Goal: Check status

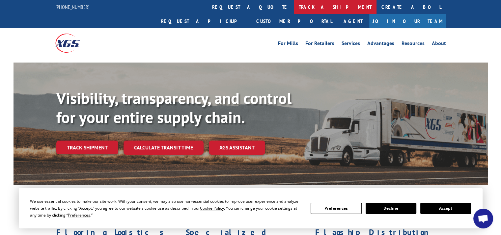
click at [294, 7] on link "track a shipment" at bounding box center [335, 7] width 83 height 14
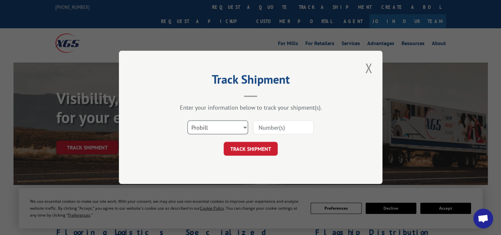
click at [225, 126] on select "Select category... Probill BOL PO" at bounding box center [217, 128] width 61 height 14
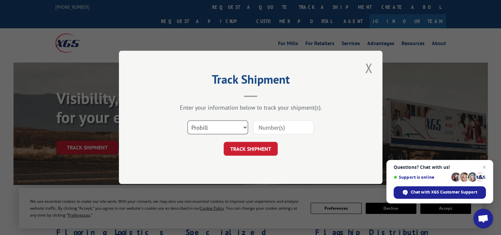
select select "bol"
click at [187, 121] on select "Select category... Probill BOL PO" at bounding box center [217, 128] width 61 height 14
click at [284, 126] on input at bounding box center [283, 128] width 61 height 14
paste input "5961334"
type input "5961334"
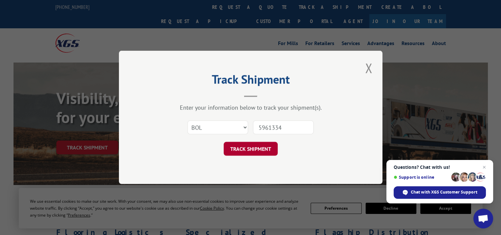
click at [253, 148] on button "TRACK SHIPMENT" at bounding box center [250, 149] width 54 height 14
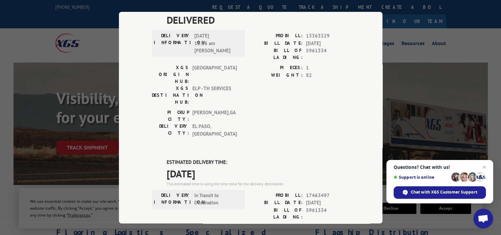
scroll to position [197, 0]
